Goal: Task Accomplishment & Management: Complete application form

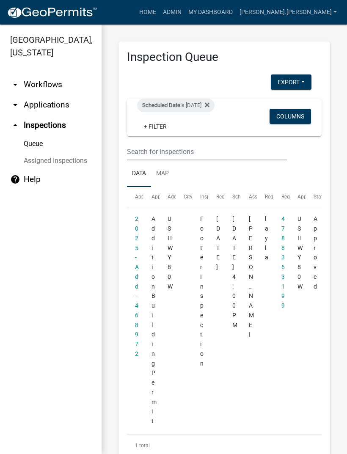
click at [209, 107] on fa-icon at bounding box center [205, 106] width 8 height 14
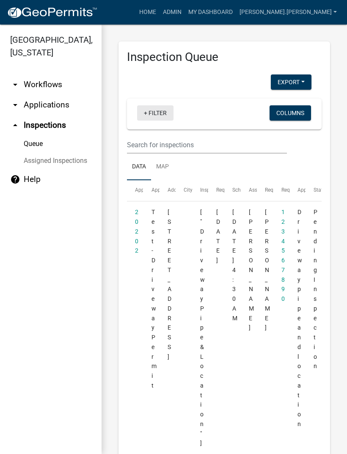
click at [154, 112] on link "+ Filter" at bounding box center [155, 112] width 36 height 15
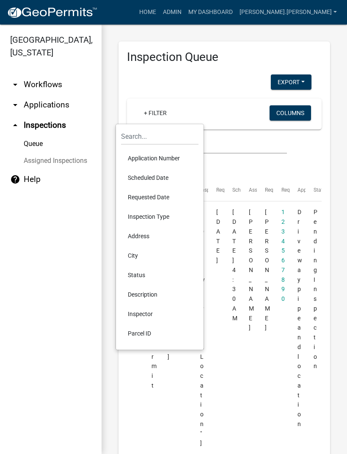
click at [143, 174] on li "Scheduled Date" at bounding box center [159, 177] width 77 height 19
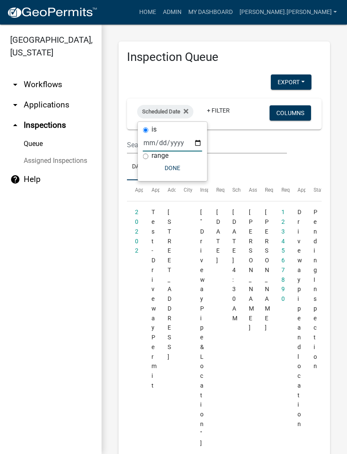
click at [161, 143] on input "date" at bounding box center [172, 142] width 59 height 17
type input "[DATE]"
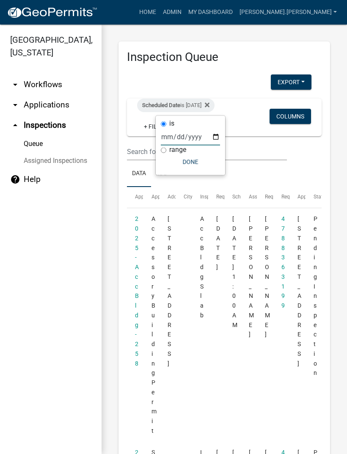
click at [186, 162] on button "Done" at bounding box center [190, 161] width 59 height 15
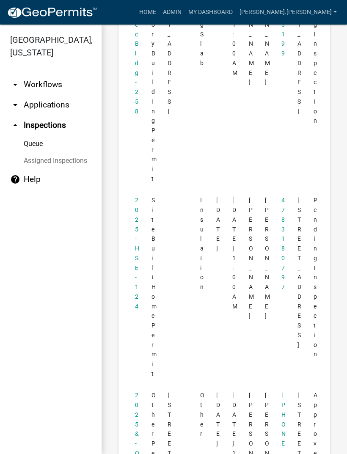
scroll to position [252, 0]
click at [132, 247] on datatable-body-cell "2025-HSE-124" at bounding box center [135, 287] width 16 height 195
click at [135, 242] on datatable-body-cell "2025-HSE-124" at bounding box center [135, 287] width 16 height 195
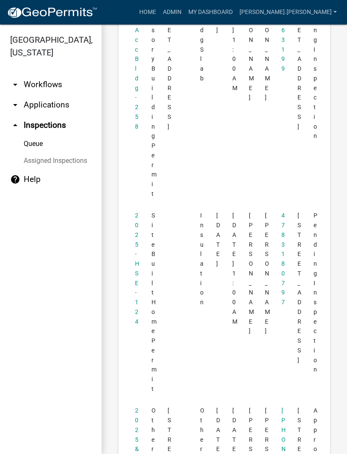
scroll to position [256, 0]
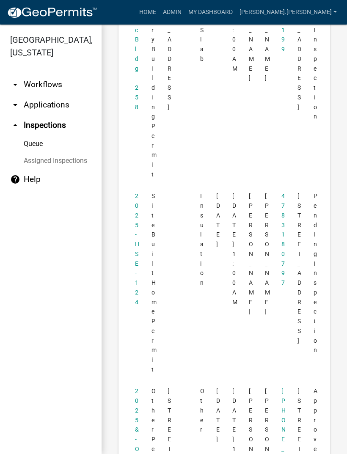
click at [133, 242] on datatable-body-cell "2025-HSE-124" at bounding box center [135, 282] width 16 height 195
click at [135, 241] on link "2025-HSE-124" at bounding box center [137, 249] width 4 height 113
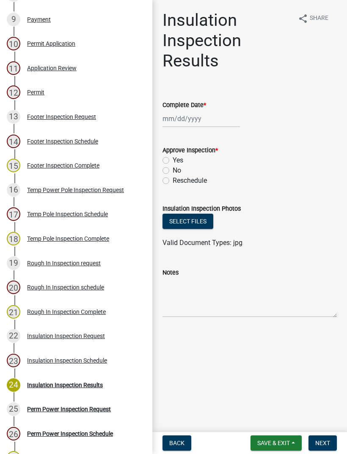
scroll to position [306, 0]
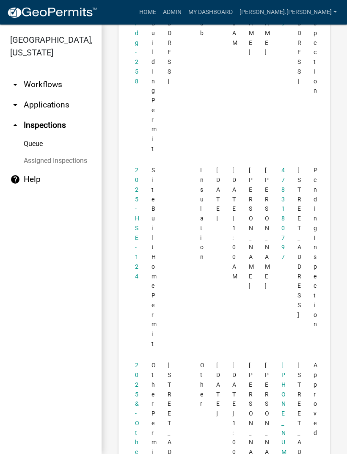
scroll to position [314, 0]
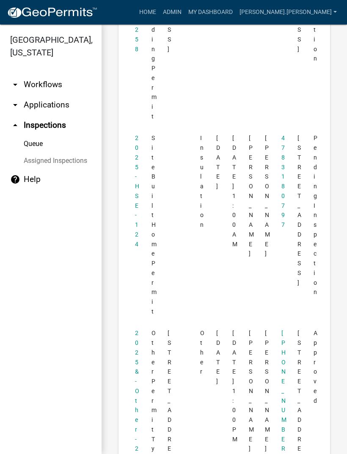
click at [135, 194] on link "2025-HSE-124" at bounding box center [137, 191] width 4 height 113
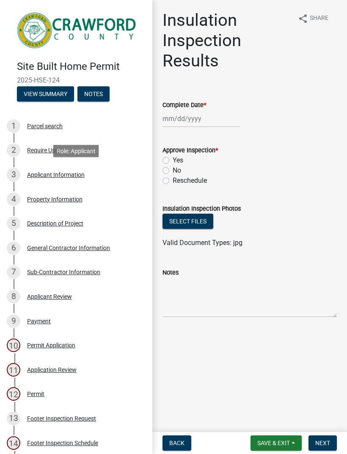
click at [42, 176] on div "Applicant Information" at bounding box center [56, 175] width 58 height 6
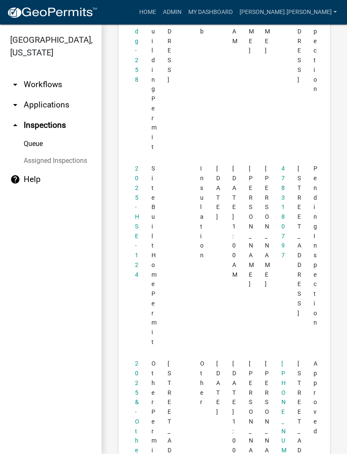
scroll to position [286, 0]
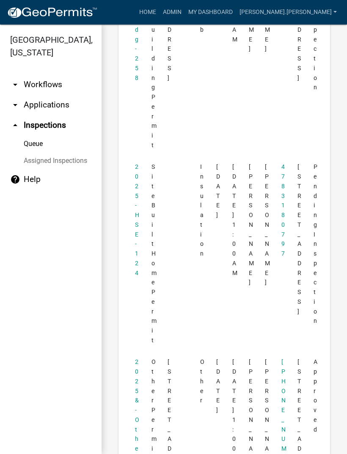
click at [130, 215] on datatable-body-cell "2025-HSE-124" at bounding box center [135, 253] width 16 height 195
click at [134, 218] on datatable-body-cell "2025-HSE-124" at bounding box center [135, 253] width 16 height 195
click at [135, 181] on link "2025-HSE-124" at bounding box center [137, 219] width 4 height 113
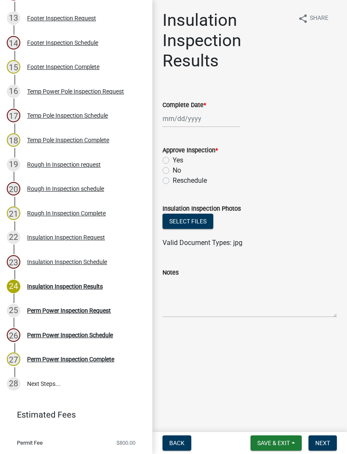
scroll to position [397, 0]
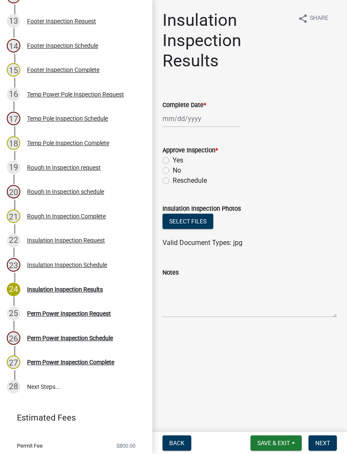
click at [44, 213] on div "Rough In Inspection Complete" at bounding box center [66, 216] width 79 height 6
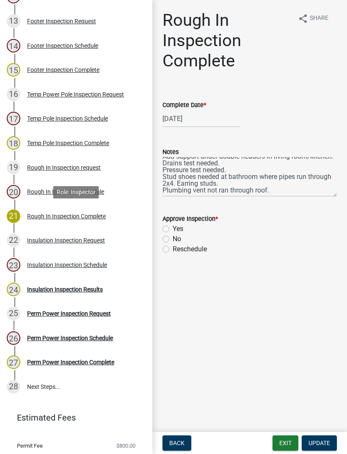
scroll to position [20, 0]
click at [173, 239] on label "No" at bounding box center [177, 239] width 8 height 10
click at [173, 239] on input "No" at bounding box center [176, 237] width 6 height 6
radio input "true"
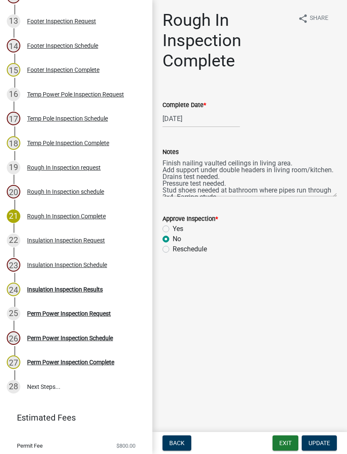
scroll to position [0, 0]
click at [173, 227] on label "Yes" at bounding box center [178, 229] width 11 height 10
click at [173, 227] on input "Yes" at bounding box center [176, 227] width 6 height 6
radio input "true"
click at [323, 441] on span "Update" at bounding box center [319, 443] width 22 height 7
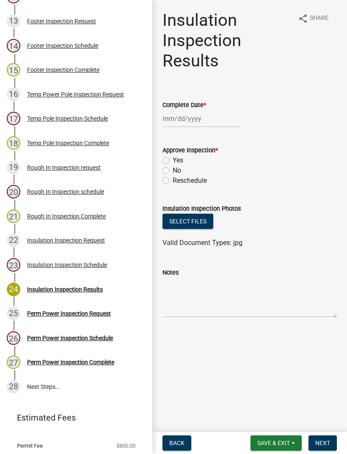
click at [173, 160] on label "Yes" at bounding box center [178, 160] width 11 height 10
click at [173, 160] on input "Yes" at bounding box center [176, 158] width 6 height 6
radio input "true"
click at [324, 442] on span "Next" at bounding box center [322, 443] width 15 height 7
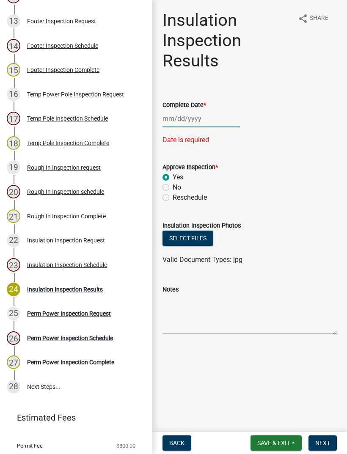
click at [184, 118] on div at bounding box center [200, 118] width 77 height 17
select select "9"
select select "2025"
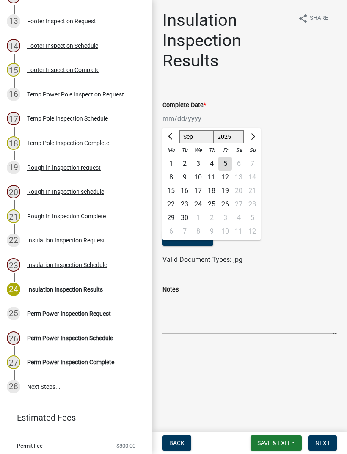
click at [228, 164] on div "5" at bounding box center [225, 164] width 14 height 14
type input "[DATE]"
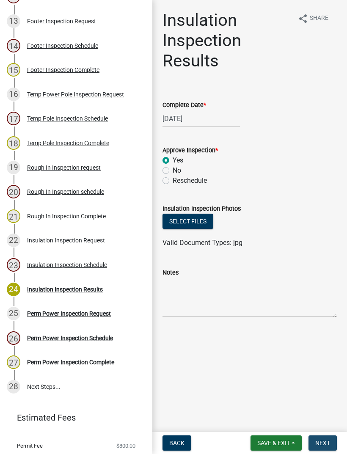
click at [325, 441] on span "Next" at bounding box center [322, 443] width 15 height 7
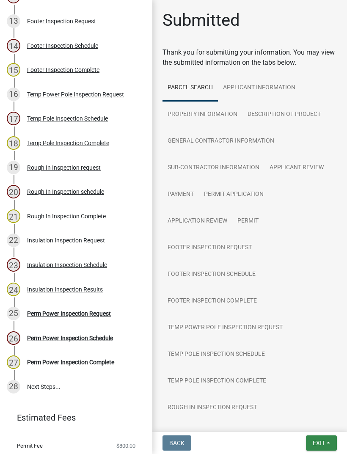
click at [324, 442] on span "Exit" at bounding box center [319, 443] width 12 height 7
click at [287, 421] on button "Save & Exit" at bounding box center [304, 421] width 68 height 20
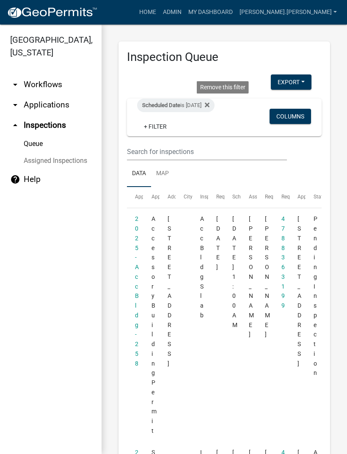
click at [209, 108] on icon at bounding box center [207, 105] width 5 height 7
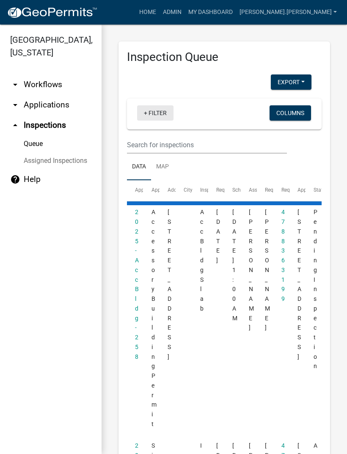
click at [148, 112] on link "+ Filter" at bounding box center [155, 112] width 36 height 15
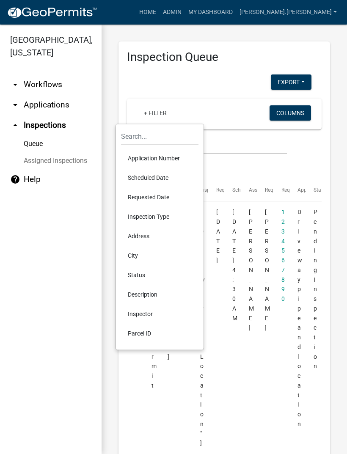
click at [162, 176] on li "Scheduled Date" at bounding box center [159, 177] width 77 height 19
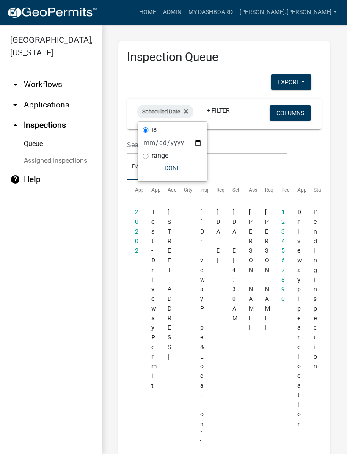
click at [167, 140] on input "date" at bounding box center [172, 142] width 59 height 17
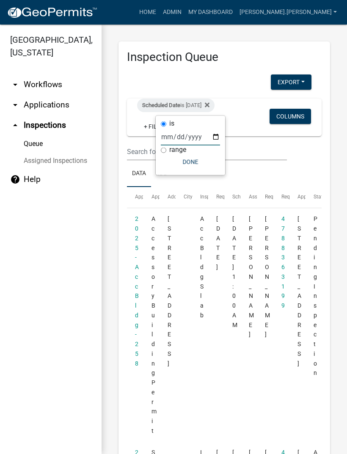
type input "[DATE]"
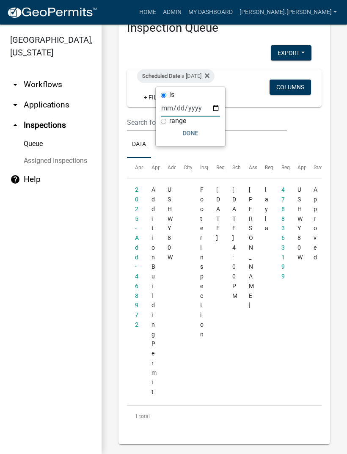
scroll to position [29, 0]
click at [209, 76] on icon at bounding box center [207, 76] width 5 height 5
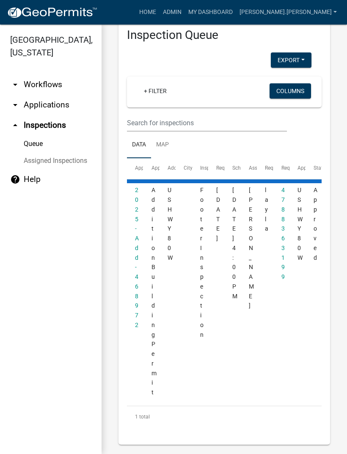
click at [152, 90] on link "+ Filter" at bounding box center [155, 90] width 36 height 15
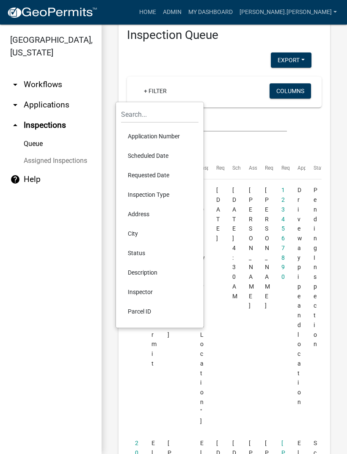
click at [159, 154] on li "Scheduled Date" at bounding box center [159, 155] width 77 height 19
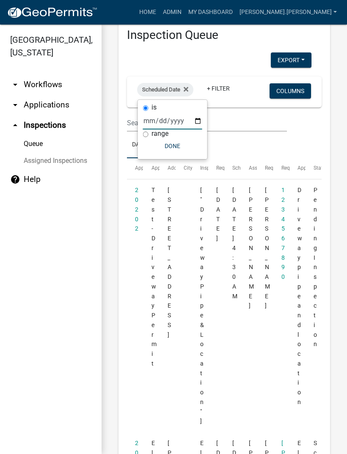
click at [166, 117] on input "date" at bounding box center [172, 120] width 59 height 17
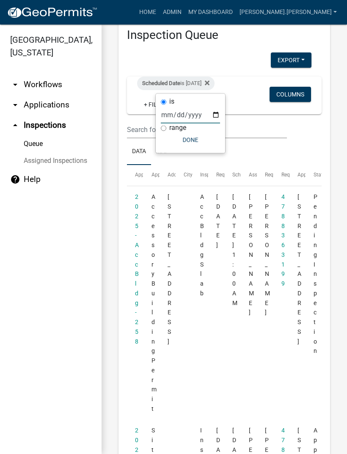
type input "[DATE]"
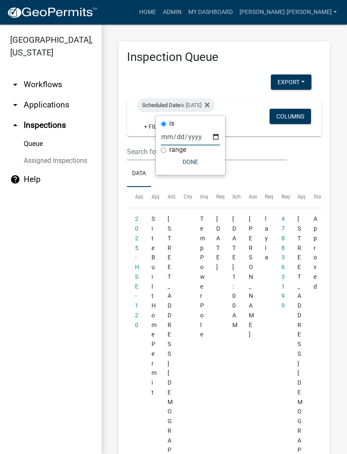
scroll to position [0, 0]
click at [209, 103] on icon at bounding box center [207, 105] width 5 height 7
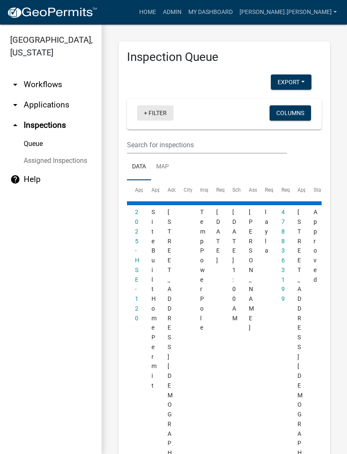
click at [149, 115] on link "+ Filter" at bounding box center [155, 112] width 36 height 15
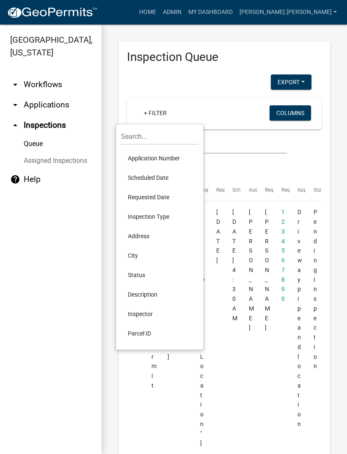
click at [154, 179] on li "Scheduled Date" at bounding box center [159, 177] width 77 height 19
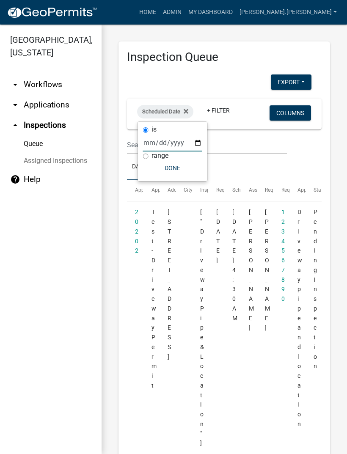
click at [171, 138] on input "date" at bounding box center [172, 142] width 59 height 17
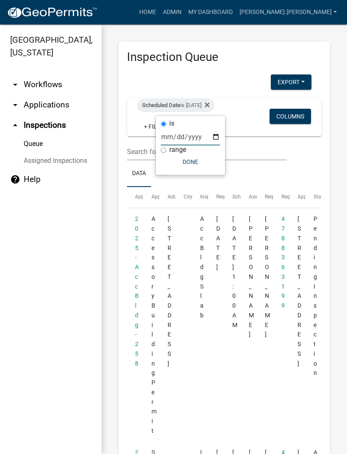
type input "[DATE]"
click at [296, 164] on ul "Data Map" at bounding box center [224, 173] width 195 height 27
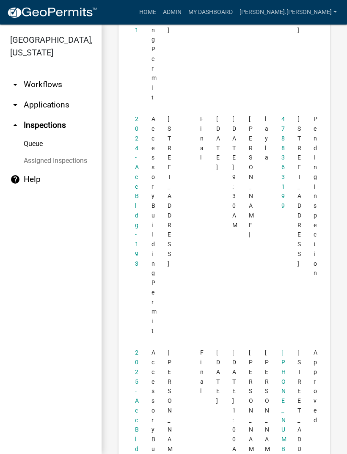
scroll to position [341, 0]
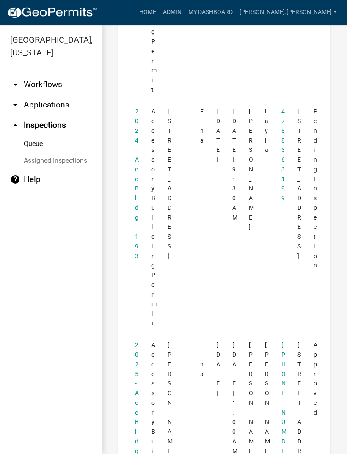
click at [136, 173] on link "2024-Acc Bldg-193" at bounding box center [137, 183] width 4 height 151
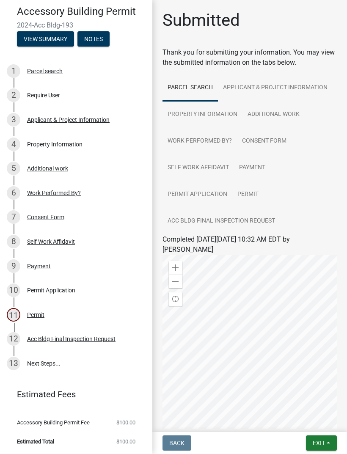
scroll to position [55, 0]
click at [92, 336] on div "Acc Bldg Final Inspection Request" at bounding box center [71, 339] width 88 height 6
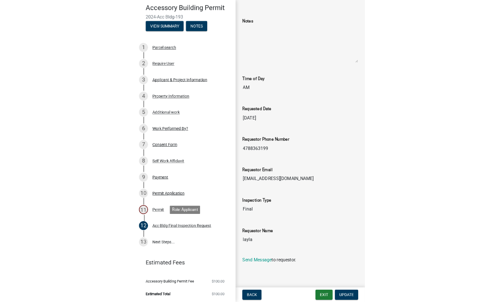
scroll to position [73, 0]
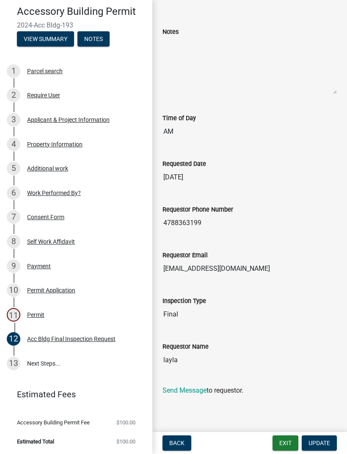
click at [44, 366] on link "13 Next Steps..." at bounding box center [76, 363] width 152 height 25
click at [20, 347] on link "12 Acc Bldg Final Inspection Request" at bounding box center [76, 339] width 152 height 25
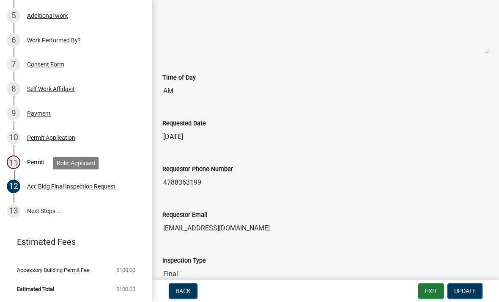
scroll to position [207, 0]
click at [35, 186] on div "Acc Bldg Final Inspection Request" at bounding box center [71, 187] width 88 height 6
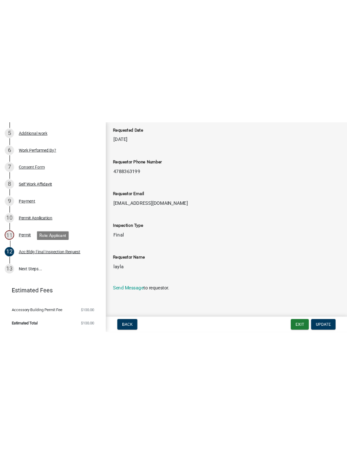
scroll to position [185, 0]
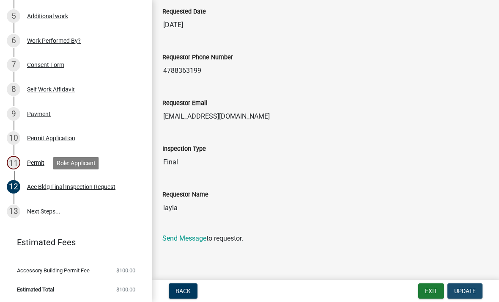
click at [347, 289] on span "Update" at bounding box center [465, 290] width 22 height 7
click at [25, 205] on link "13 Next Steps..." at bounding box center [76, 211] width 152 height 25
click at [25, 188] on div "12 Acc Bldg Final Inspection Request" at bounding box center [73, 187] width 132 height 14
click at [31, 184] on div "Acc Bldg Final Inspection Request" at bounding box center [71, 187] width 88 height 6
click at [14, 202] on div at bounding box center [14, 198] width 1 height 9
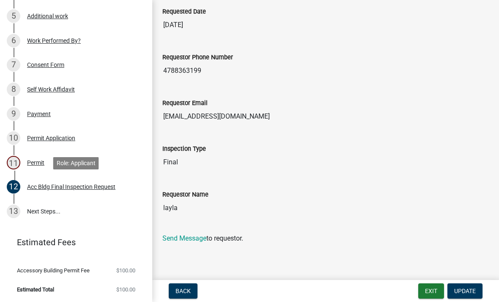
click at [16, 210] on div "13" at bounding box center [14, 211] width 14 height 14
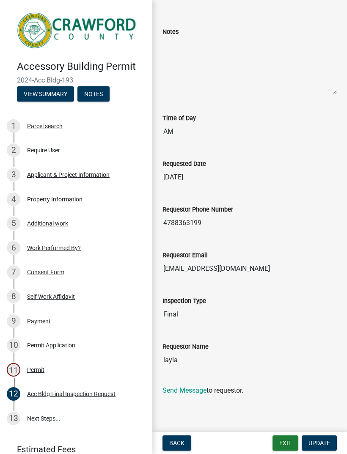
scroll to position [0, 0]
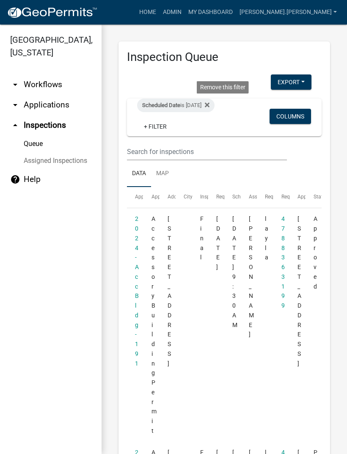
click at [209, 103] on icon at bounding box center [207, 104] width 5 height 5
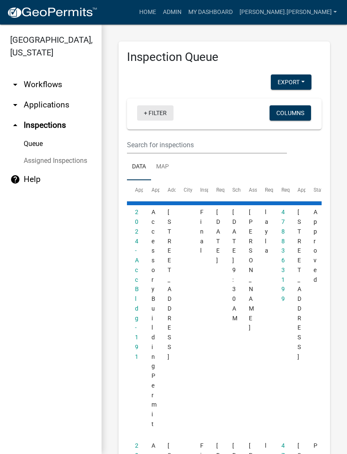
click at [151, 114] on link "+ Filter" at bounding box center [155, 112] width 36 height 15
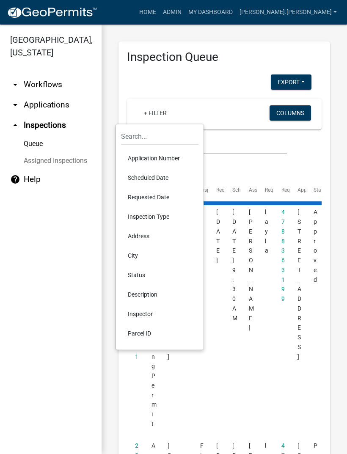
click at [161, 182] on li "Scheduled Date" at bounding box center [159, 177] width 77 height 19
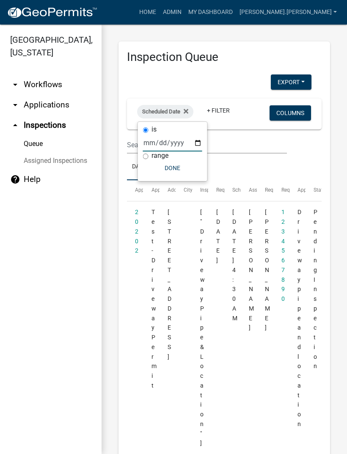
click at [169, 146] on input "date" at bounding box center [172, 142] width 59 height 17
type input "[DATE]"
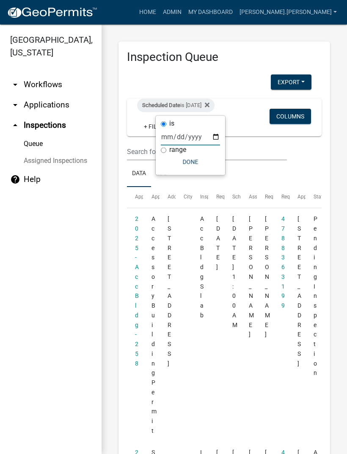
click at [186, 163] on button "Done" at bounding box center [190, 161] width 59 height 15
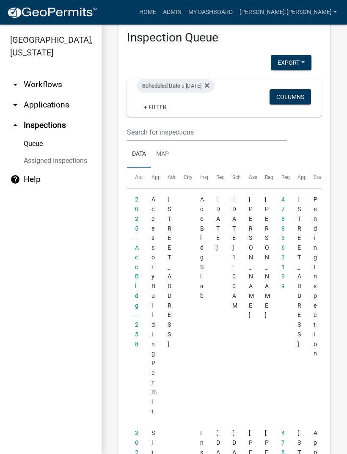
scroll to position [15, 0]
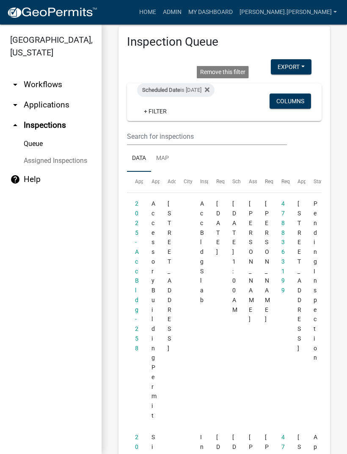
click at [209, 89] on icon at bounding box center [207, 89] width 5 height 7
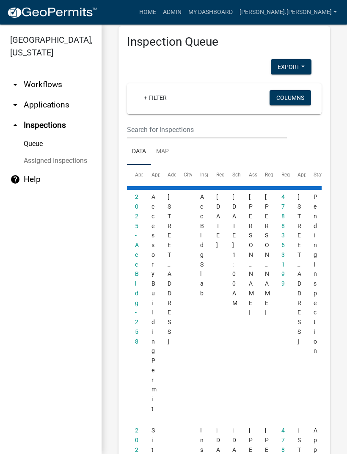
click at [150, 99] on link "+ Filter" at bounding box center [155, 97] width 36 height 15
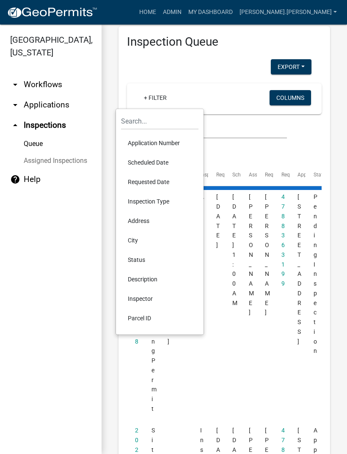
click at [162, 162] on li "Scheduled Date" at bounding box center [159, 162] width 77 height 19
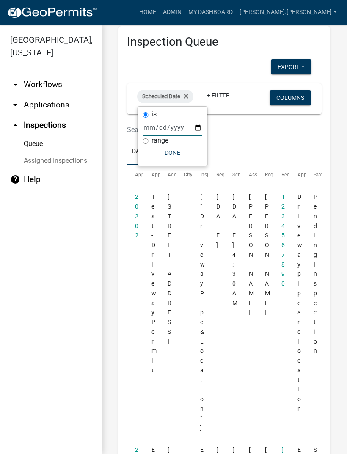
click at [176, 128] on input "date" at bounding box center [172, 127] width 59 height 17
type input "[DATE]"
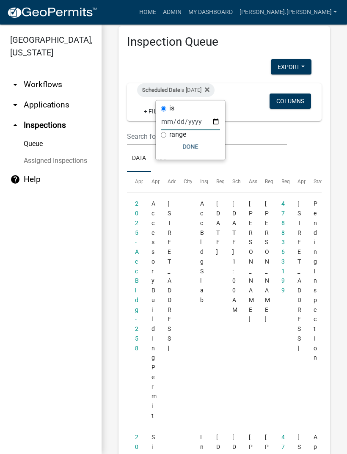
click at [186, 145] on button "Done" at bounding box center [190, 146] width 59 height 15
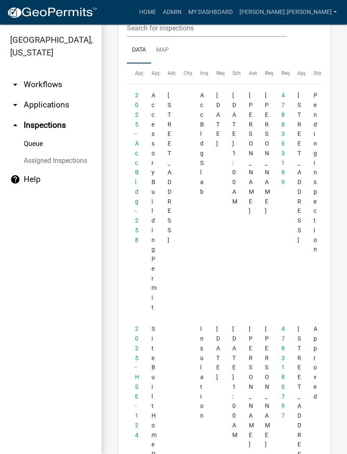
scroll to position [115, 0]
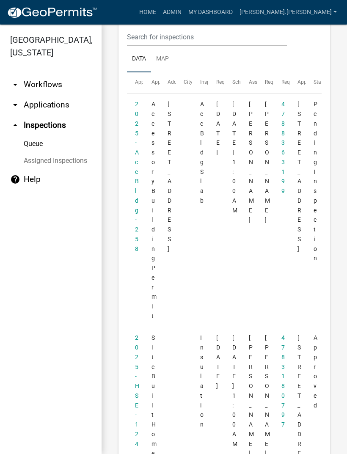
click at [138, 198] on link "2025-Acc Bldg-258" at bounding box center [137, 176] width 4 height 151
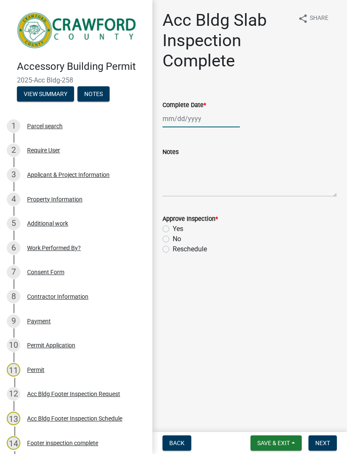
click at [171, 122] on div at bounding box center [200, 118] width 77 height 17
select select "9"
select select "2025"
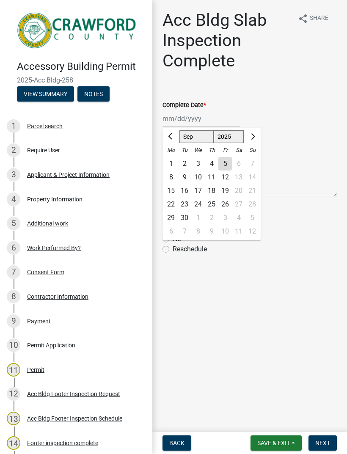
click at [227, 162] on div "5" at bounding box center [225, 164] width 14 height 14
type input "[DATE]"
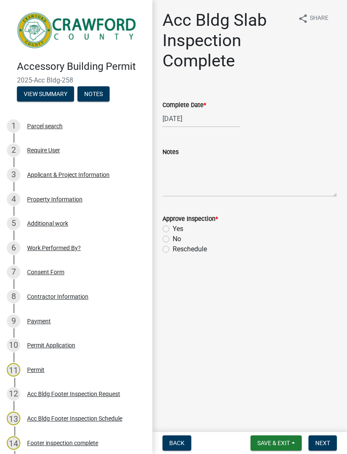
click at [173, 230] on label "Yes" at bounding box center [178, 229] width 11 height 10
click at [173, 229] on input "Yes" at bounding box center [176, 227] width 6 height 6
radio input "true"
click at [283, 438] on button "Save & Exit" at bounding box center [275, 442] width 51 height 15
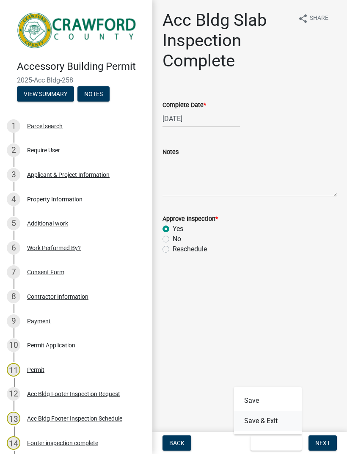
click at [270, 419] on button "Save & Exit" at bounding box center [268, 421] width 68 height 20
